Goal: Information Seeking & Learning: Learn about a topic

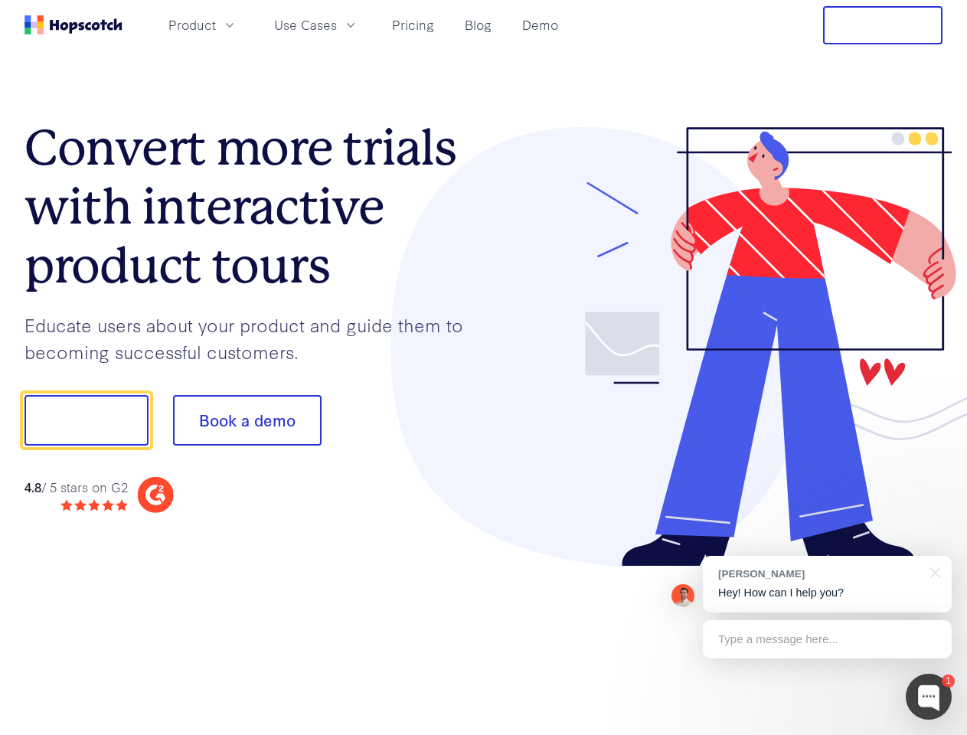
click at [484, 368] on div at bounding box center [713, 347] width 459 height 440
click at [216, 25] on span "Product" at bounding box center [191, 24] width 47 height 19
click at [337, 25] on span "Use Cases" at bounding box center [305, 24] width 63 height 19
click at [883, 25] on button "Free Trial" at bounding box center [882, 25] width 119 height 38
click at [86, 420] on button "Show me!" at bounding box center [87, 420] width 124 height 51
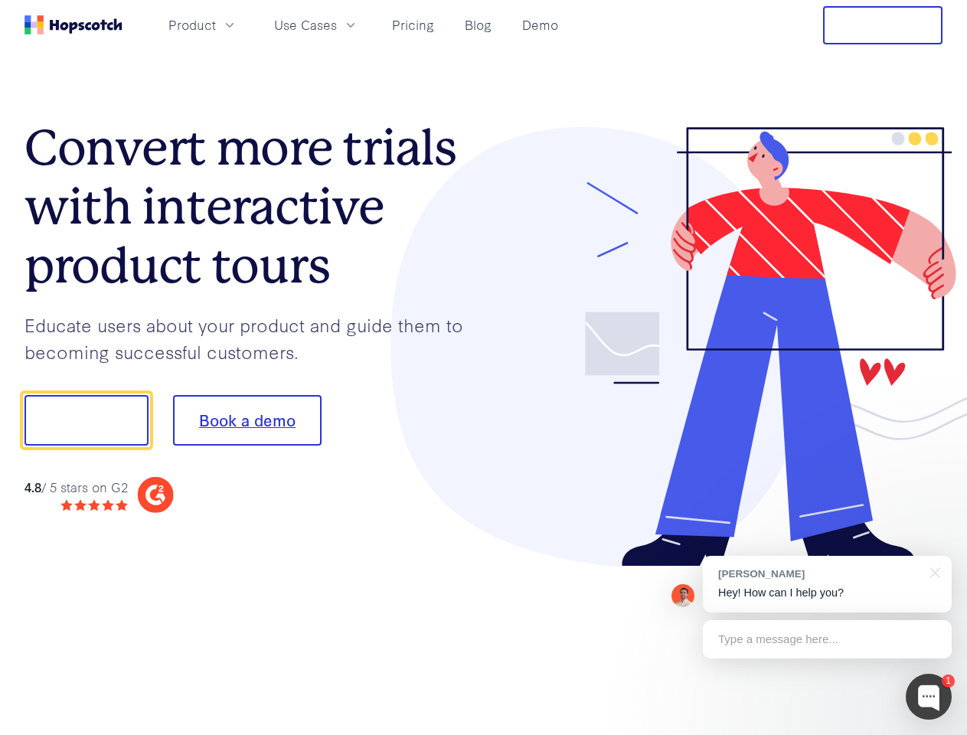
click at [247, 420] on button "Book a demo" at bounding box center [247, 420] width 149 height 51
click at [929, 697] on div at bounding box center [929, 697] width 46 height 46
click at [827, 584] on div "[PERSON_NAME] Hey! How can I help you?" at bounding box center [827, 584] width 249 height 57
click at [933, 571] on div at bounding box center [932, 571] width 38 height 31
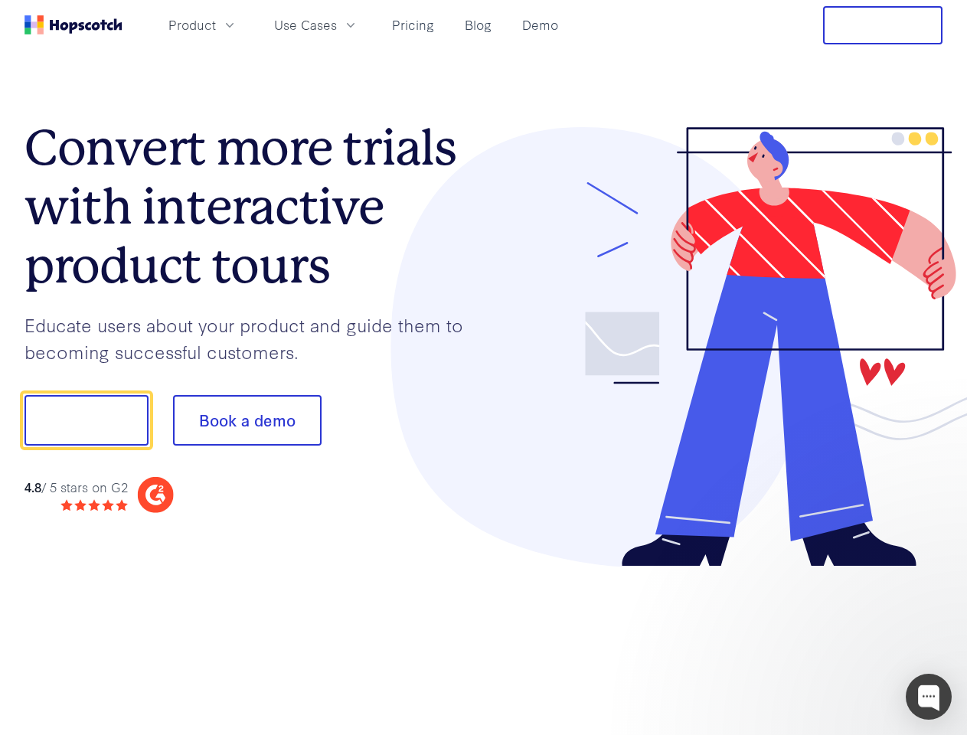
click at [827, 639] on div at bounding box center [808, 520] width 287 height 305
